Goal: Find specific page/section: Find specific page/section

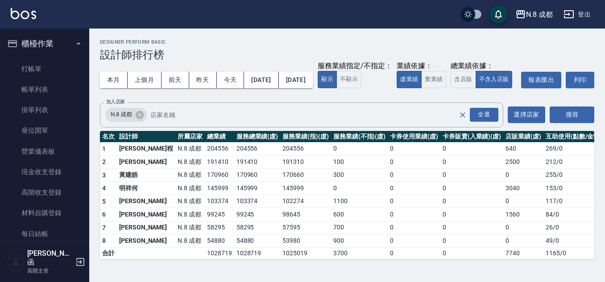
scroll to position [678, 0]
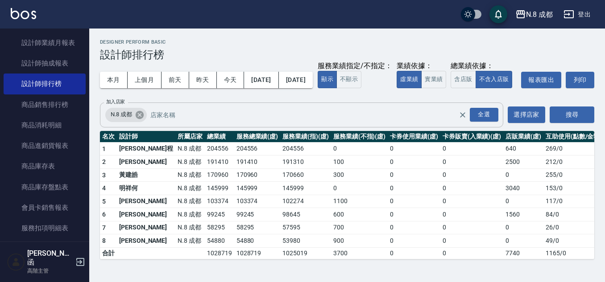
click at [140, 119] on icon at bounding box center [140, 115] width 8 height 8
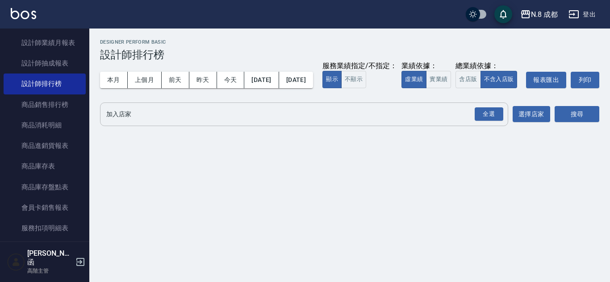
click at [150, 122] on input "加入店家" at bounding box center [297, 115] width 386 height 16
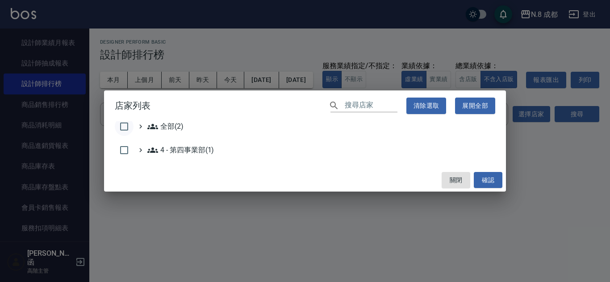
click at [117, 125] on input "checkbox" at bounding box center [124, 126] width 19 height 19
checkbox input "true"
click at [490, 183] on button "確認" at bounding box center [487, 180] width 29 height 17
checkbox input "false"
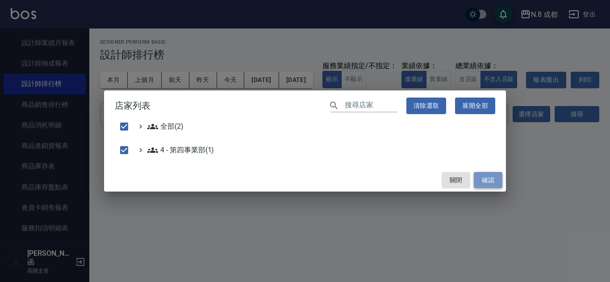
checkbox input "false"
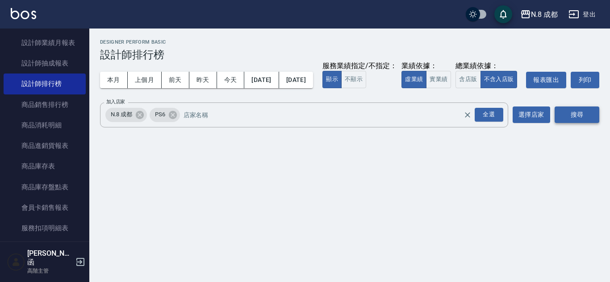
click at [562, 123] on button "搜尋" at bounding box center [576, 115] width 45 height 17
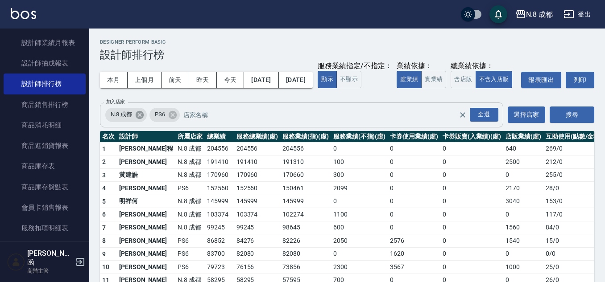
click at [137, 119] on icon at bounding box center [140, 115] width 8 height 8
click at [583, 123] on button "搜尋" at bounding box center [572, 115] width 45 height 17
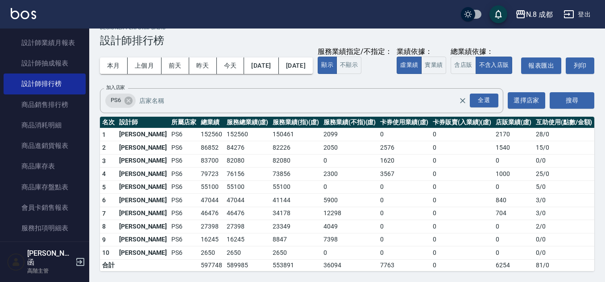
scroll to position [32, 0]
